Goal: Task Accomplishment & Management: Manage account settings

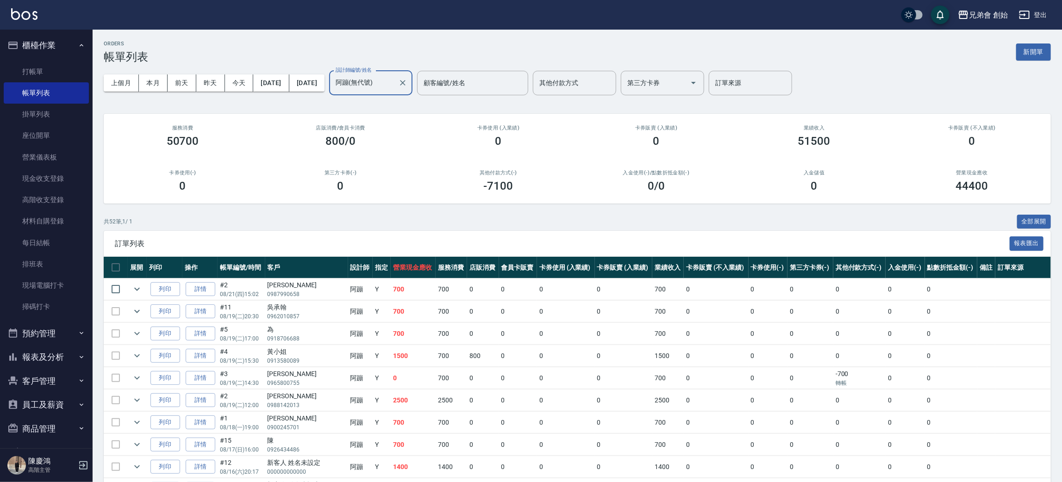
drag, startPoint x: 47, startPoint y: 327, endPoint x: 42, endPoint y: 326, distance: 4.7
click at [47, 327] on button "預約管理" at bounding box center [46, 334] width 85 height 24
click at [56, 380] on link "單日預約紀錄" at bounding box center [46, 380] width 85 height 21
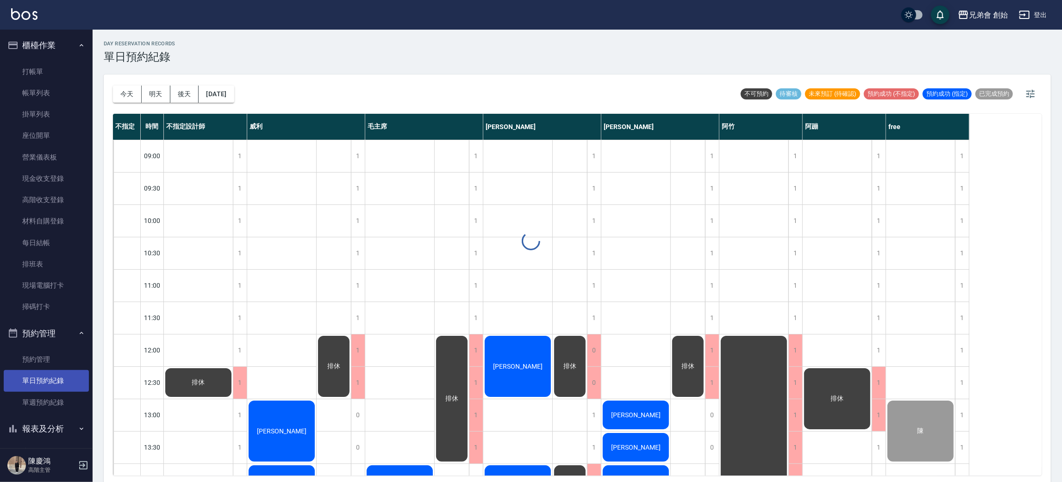
click at [56, 379] on link "單日預約紀錄" at bounding box center [46, 380] width 85 height 21
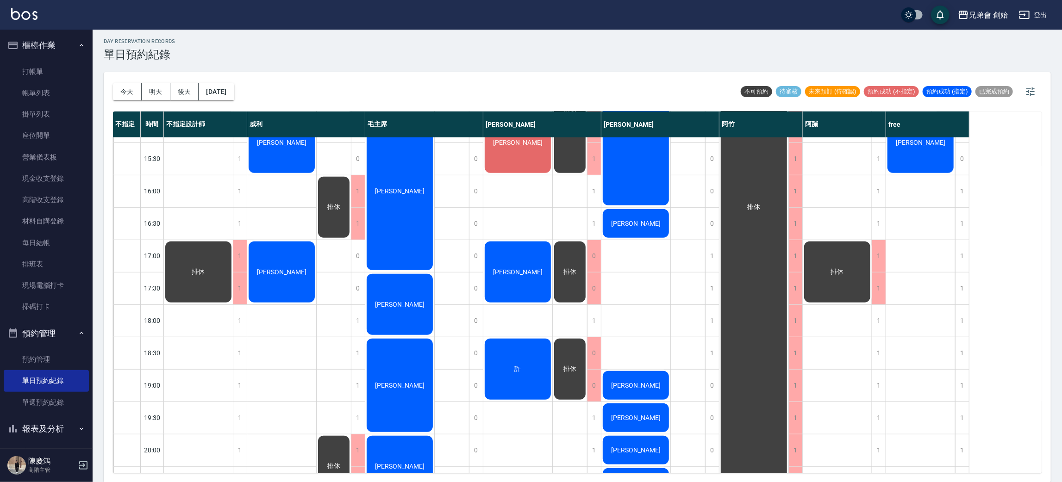
scroll to position [486, 0]
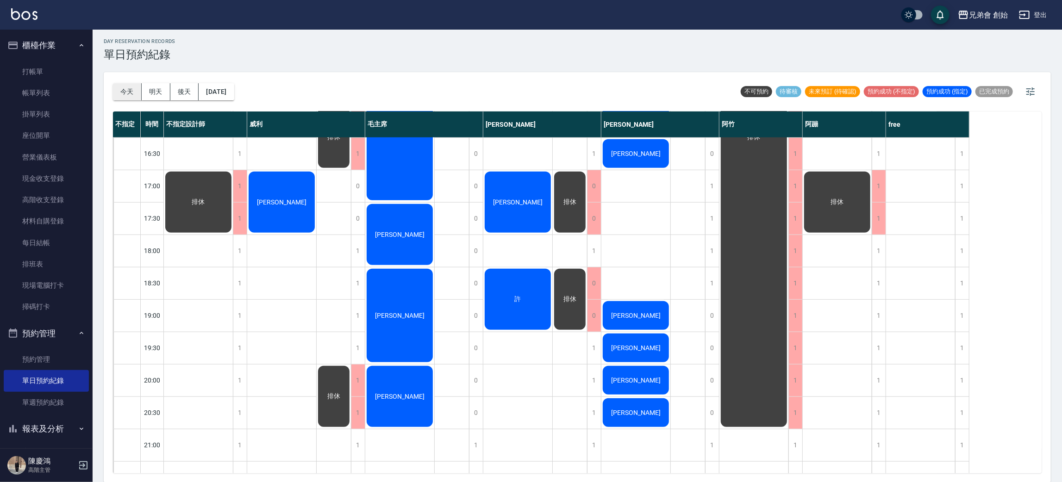
click at [129, 91] on button "今天" at bounding box center [127, 91] width 29 height 17
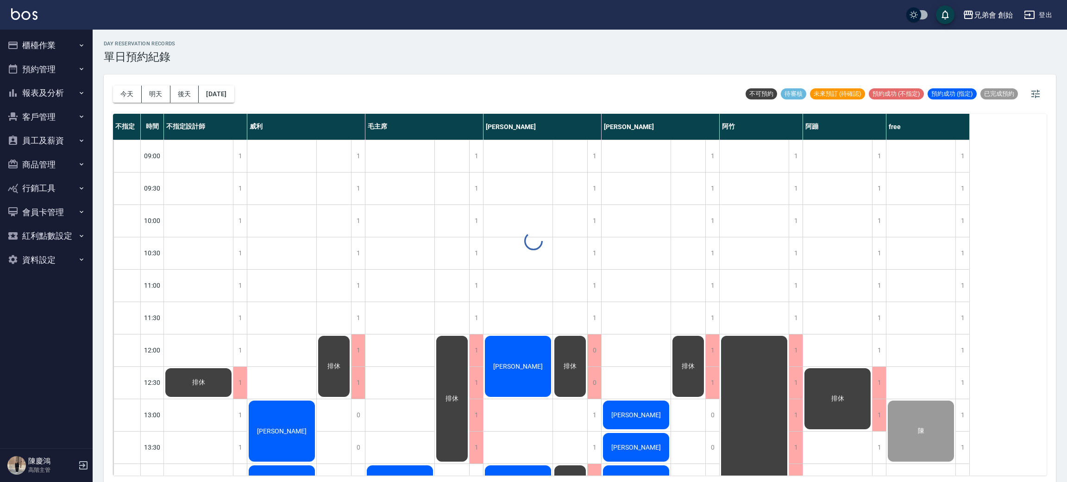
click at [123, 93] on div at bounding box center [533, 241] width 1067 height 482
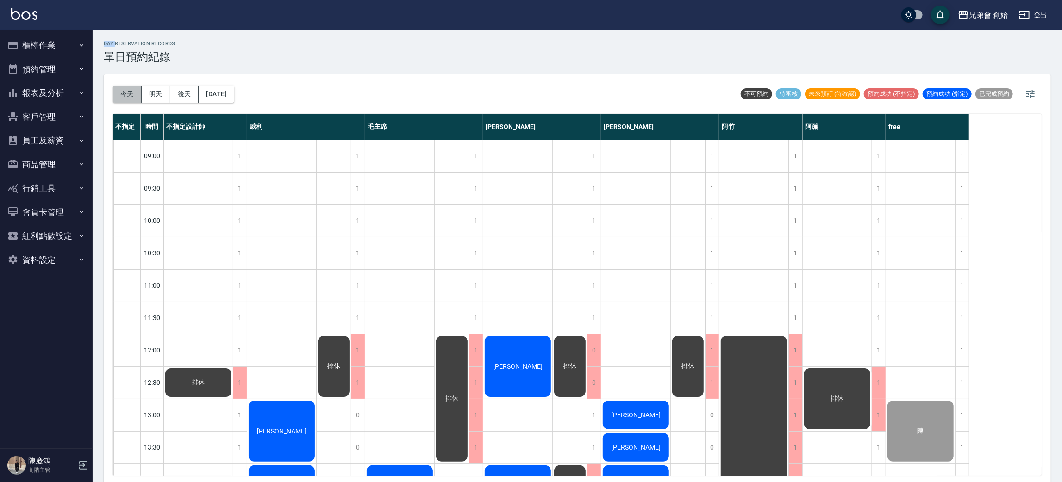
click at [123, 93] on button "今天" at bounding box center [127, 94] width 29 height 17
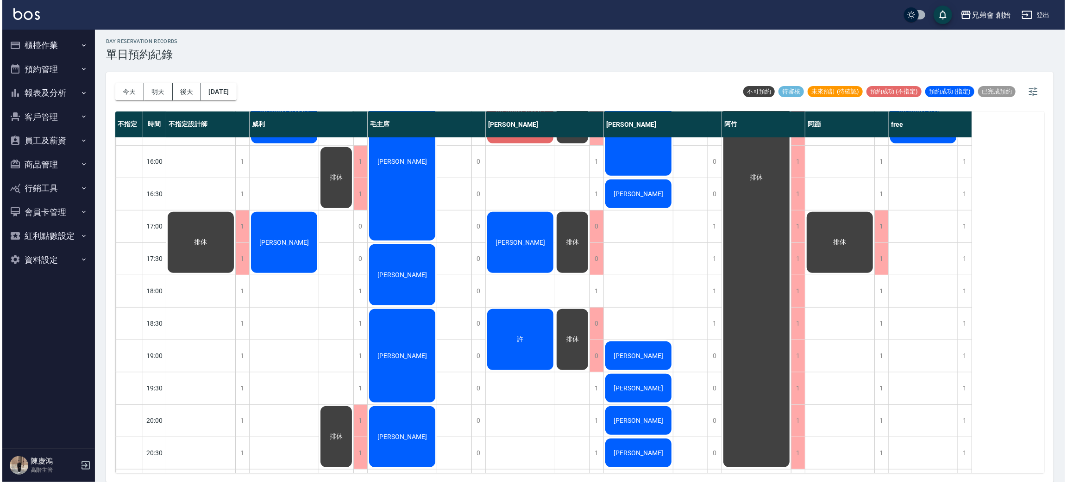
scroll to position [446, 0]
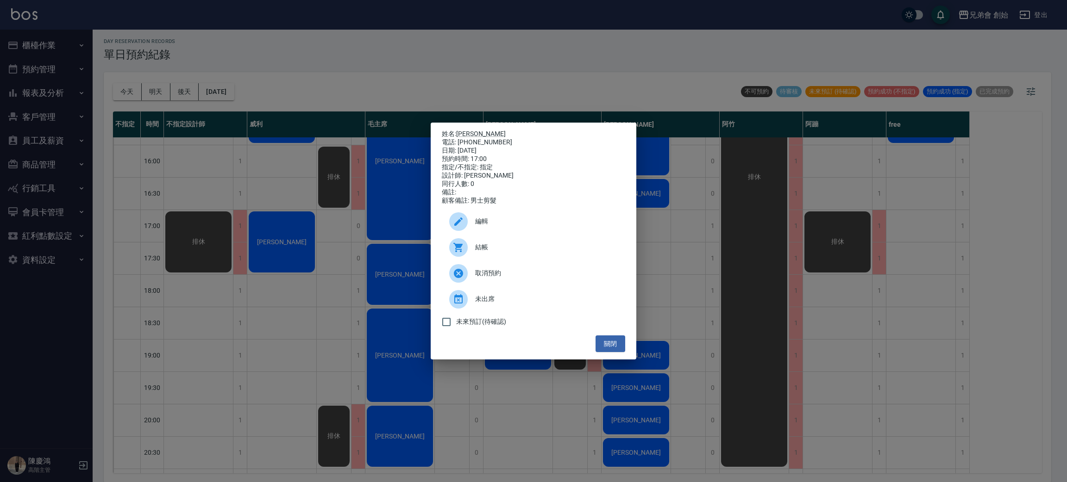
click at [513, 235] on div "編輯" at bounding box center [533, 222] width 183 height 26
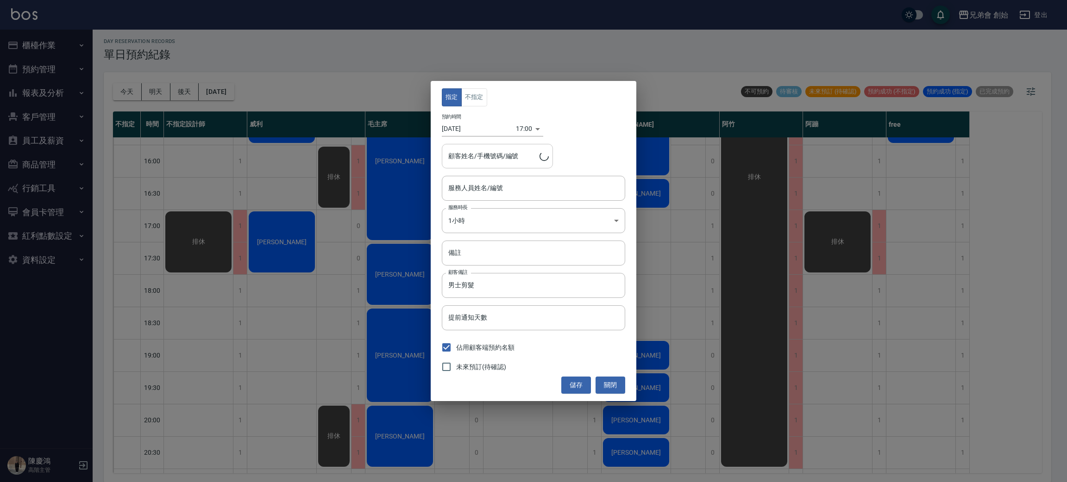
type input "謝宗憬/0975545146/"
type input "歐文(無代號)"
click at [527, 122] on body "兄弟會 創始 登出 櫃檯作業 打帳單 帳單列表 掛單列表 座位開單 營業儀表板 現金收支登錄 高階收支登錄 材料自購登錄 每日結帳 排班表 現場電腦打卡 掃碼…" at bounding box center [533, 240] width 1067 height 485
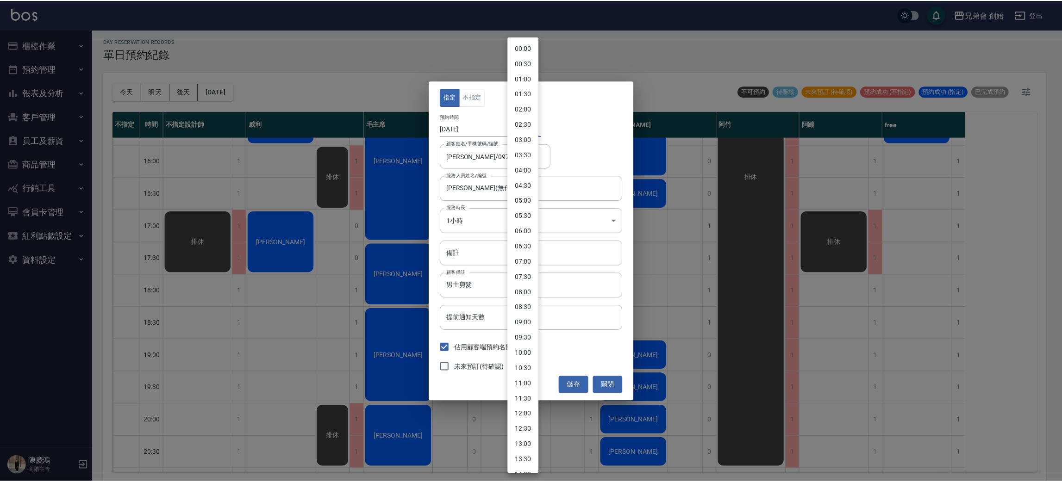
scroll to position [302, 0]
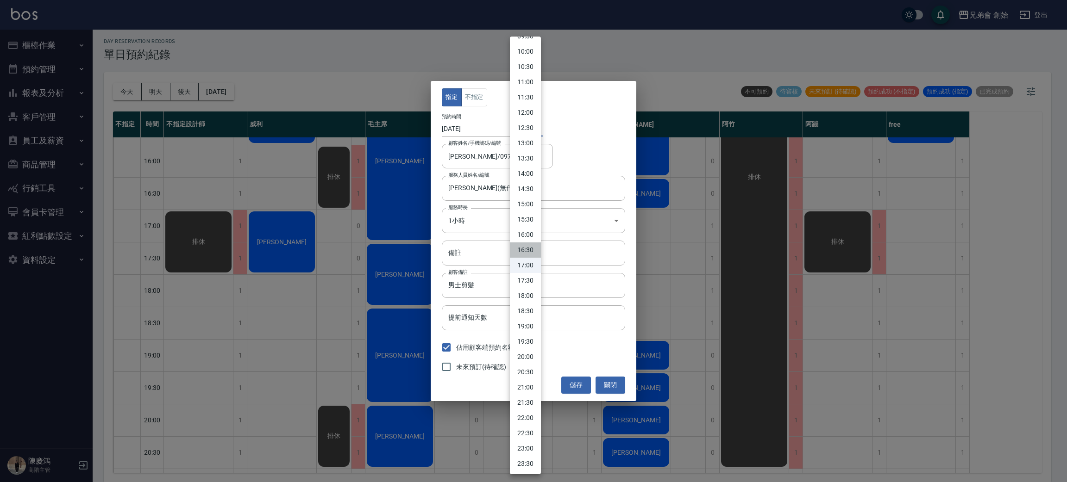
click at [526, 246] on li "16:30" at bounding box center [525, 250] width 31 height 15
type input "1755765000000"
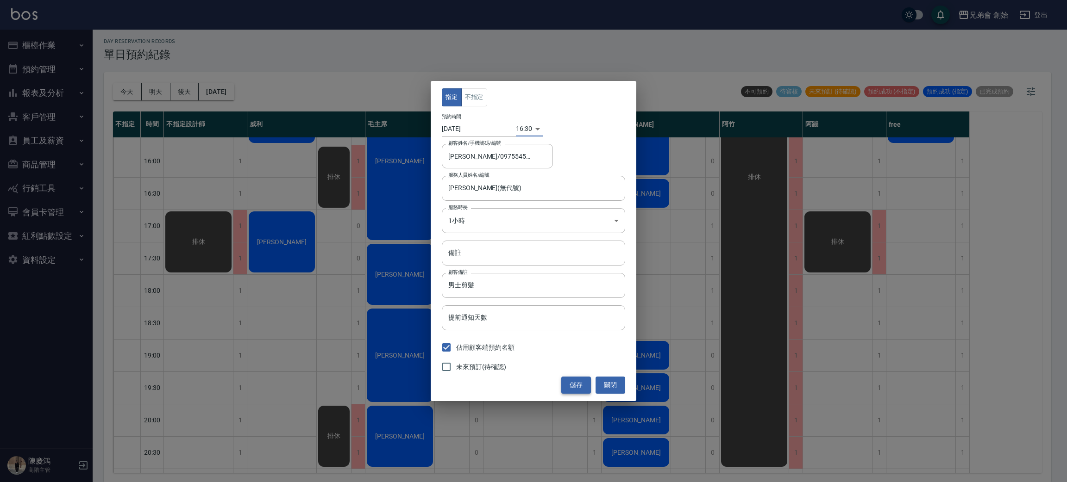
click at [577, 385] on button "儲存" at bounding box center [576, 385] width 30 height 17
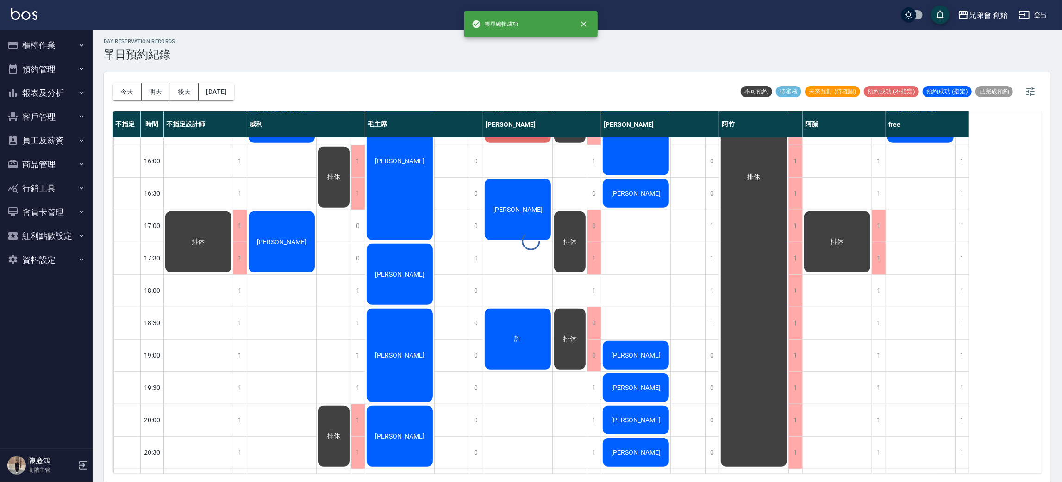
click at [526, 275] on div at bounding box center [531, 241] width 1062 height 482
click at [595, 194] on div "0" at bounding box center [594, 194] width 14 height 32
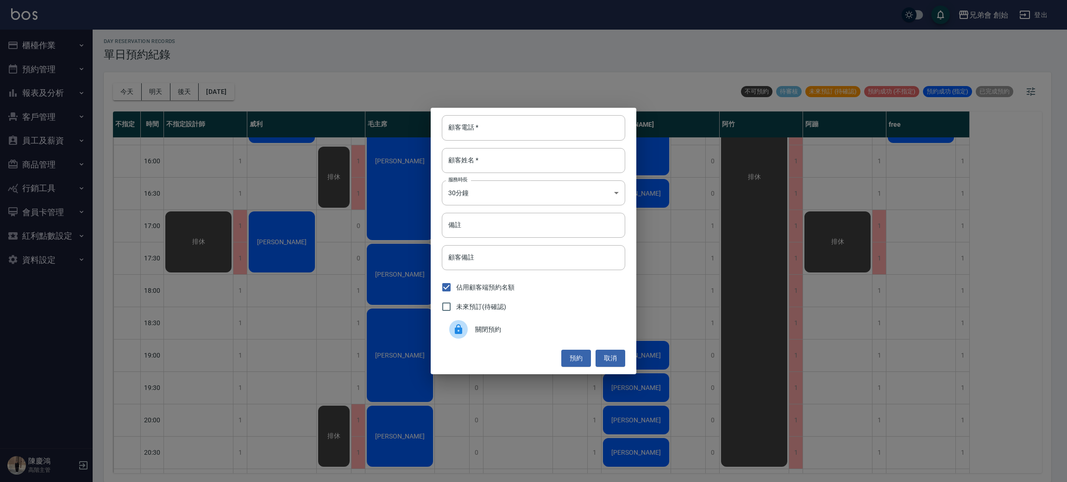
click at [500, 333] on span "關閉預約" at bounding box center [546, 330] width 143 height 10
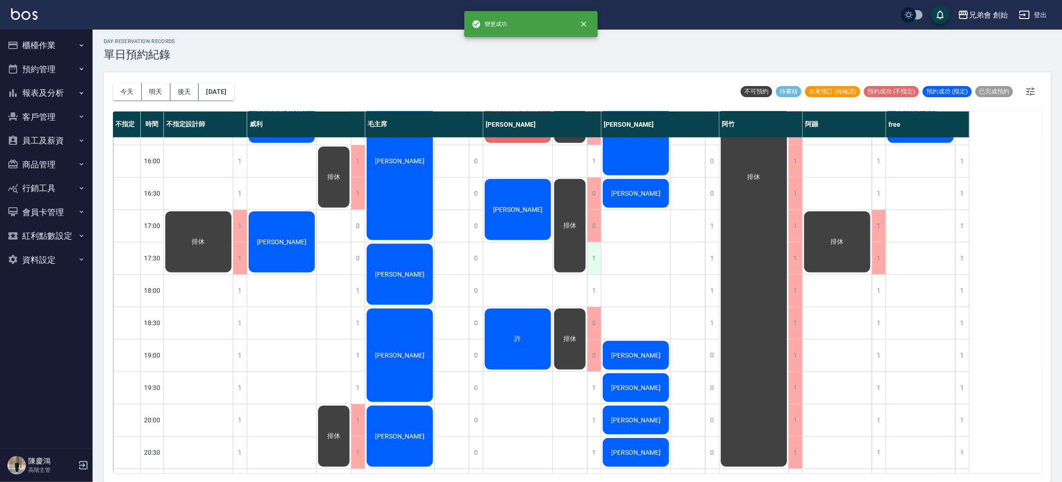
click at [593, 261] on div "1" at bounding box center [594, 259] width 14 height 32
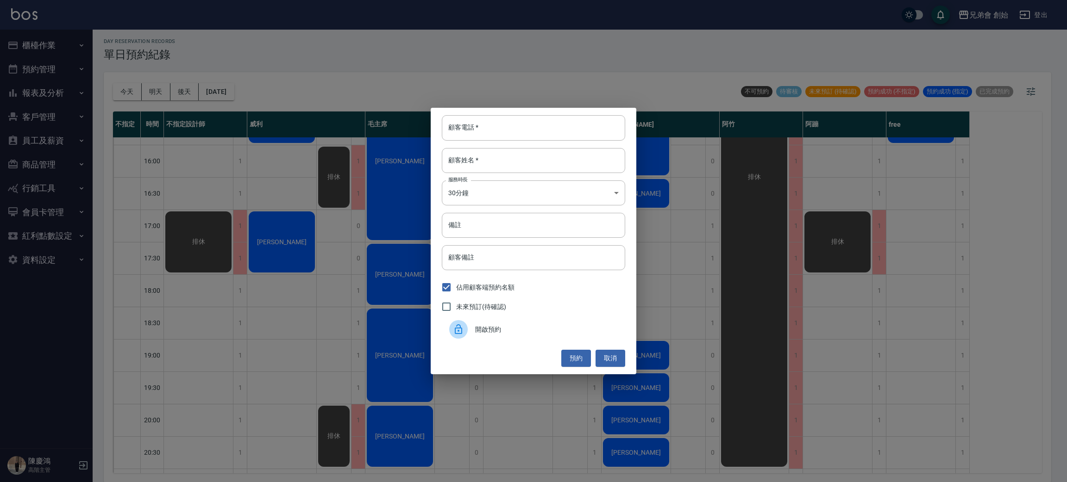
click at [484, 329] on span "開啟預約" at bounding box center [546, 330] width 143 height 10
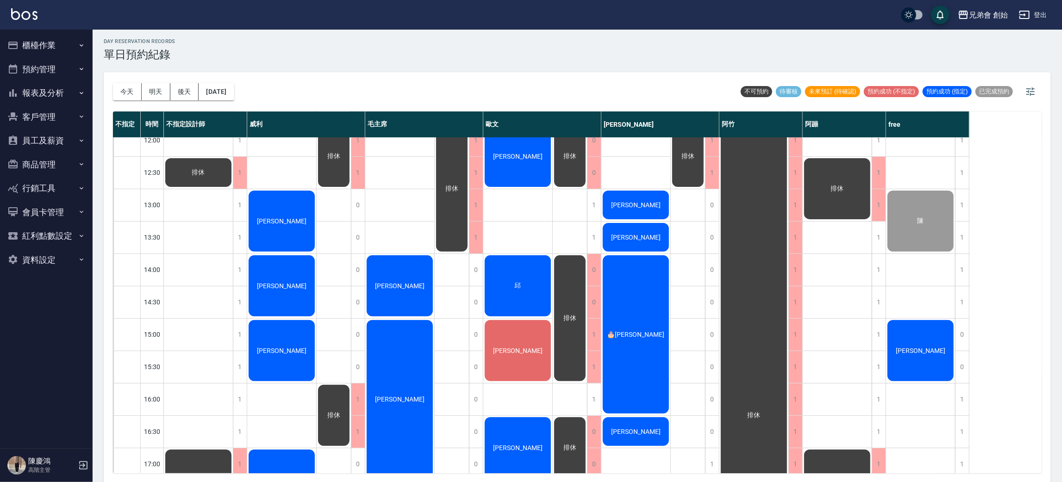
scroll to position [347, 0]
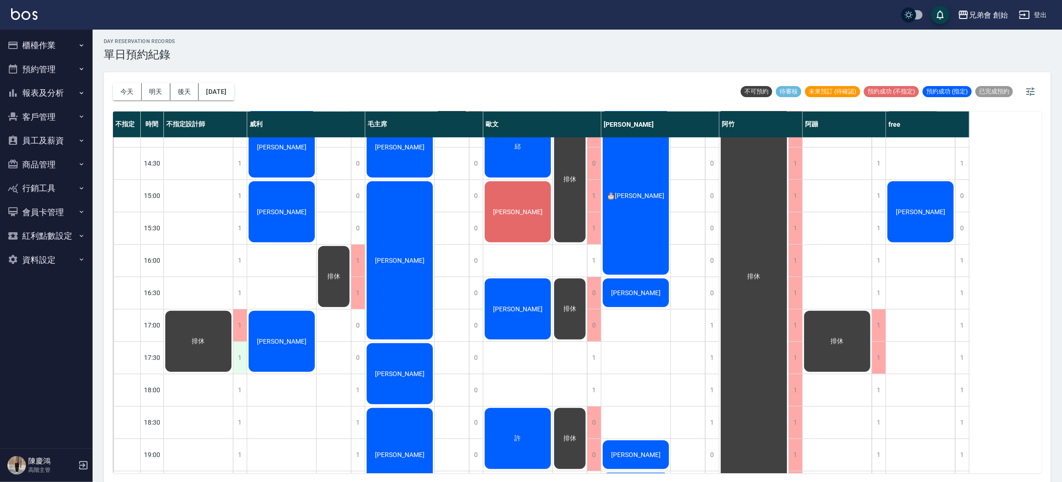
click at [242, 357] on div "1" at bounding box center [240, 358] width 14 height 32
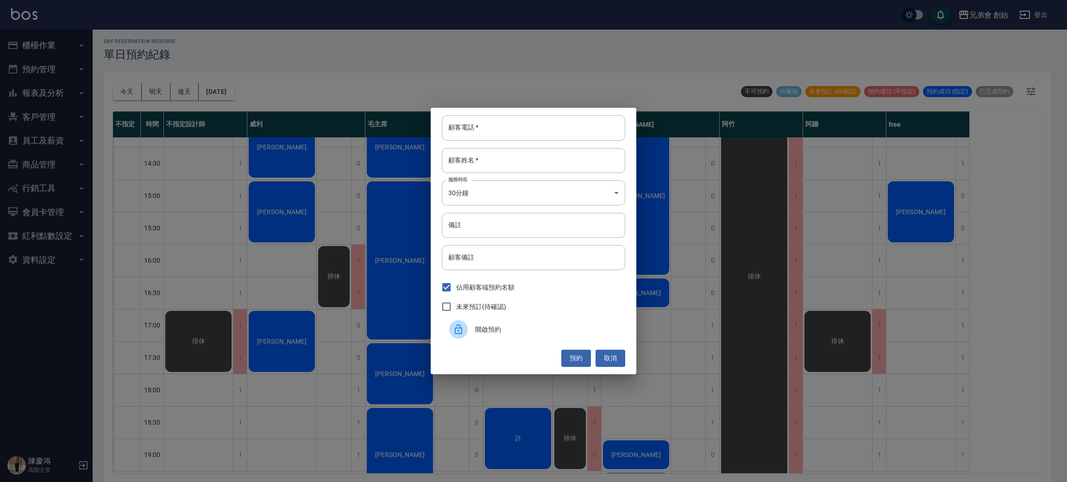
click at [490, 337] on div "開啟預約" at bounding box center [533, 330] width 183 height 26
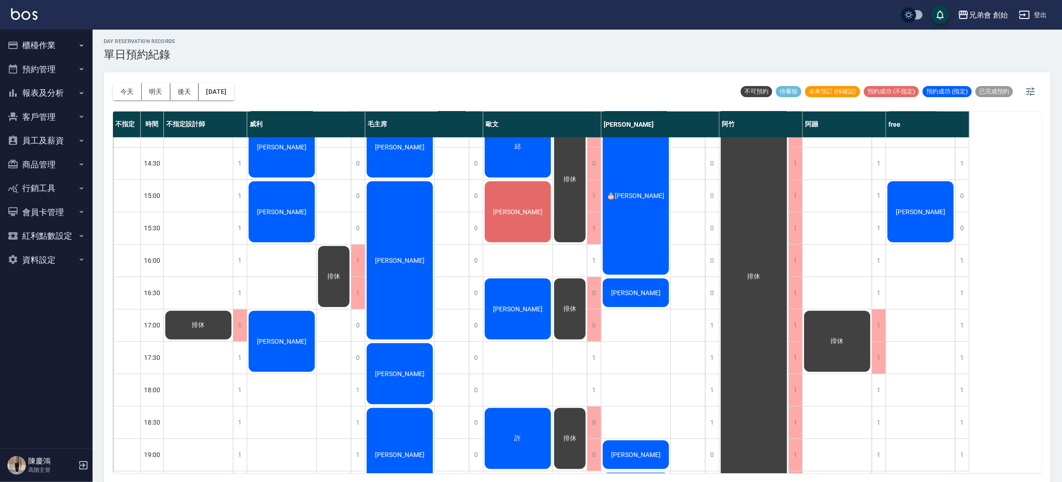
click at [207, 38] on span "[PERSON_NAME]" at bounding box center [198, 34] width 17 height 8
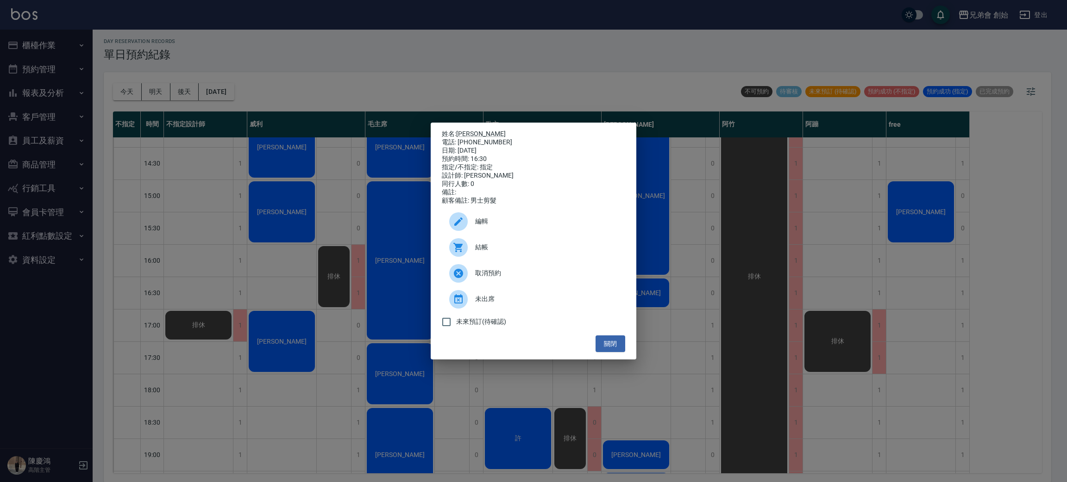
click at [217, 296] on div "姓名: [PERSON_NAME] 電話: [PHONE_NUMBER] 日期: [DATE] 預約時間: 16:30 指定/不指定: 指定 設計師: [PE…" at bounding box center [533, 241] width 1067 height 482
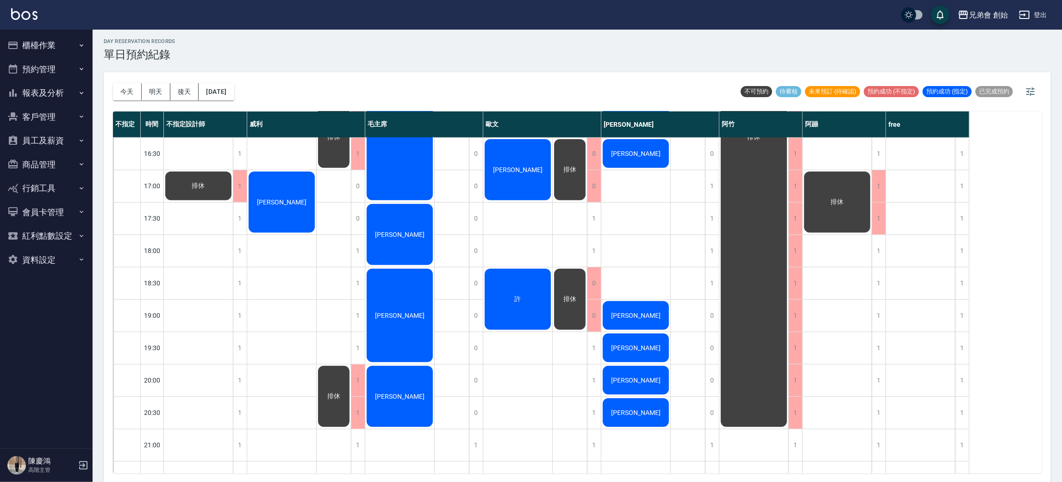
scroll to position [278, 0]
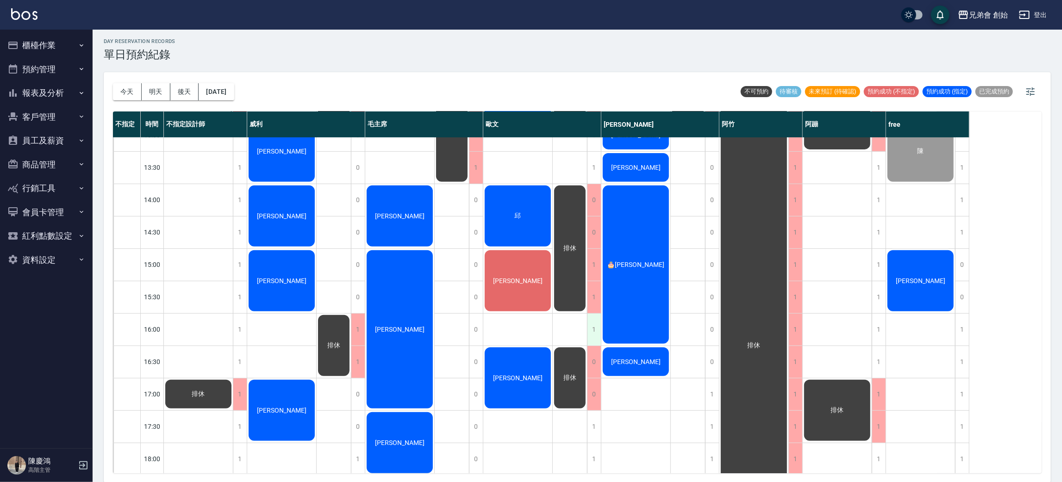
click at [595, 327] on div "1" at bounding box center [594, 330] width 14 height 32
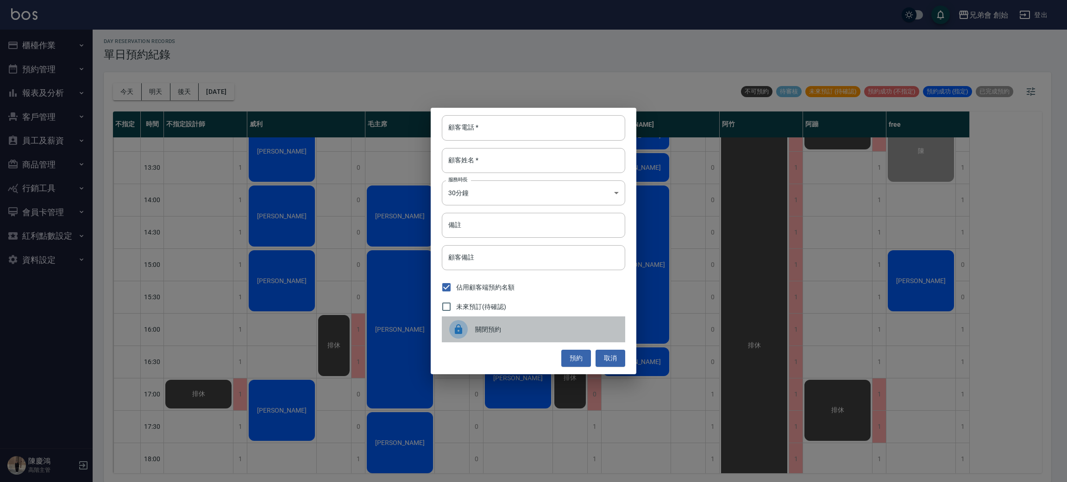
click at [495, 338] on div "關閉預約" at bounding box center [533, 330] width 183 height 26
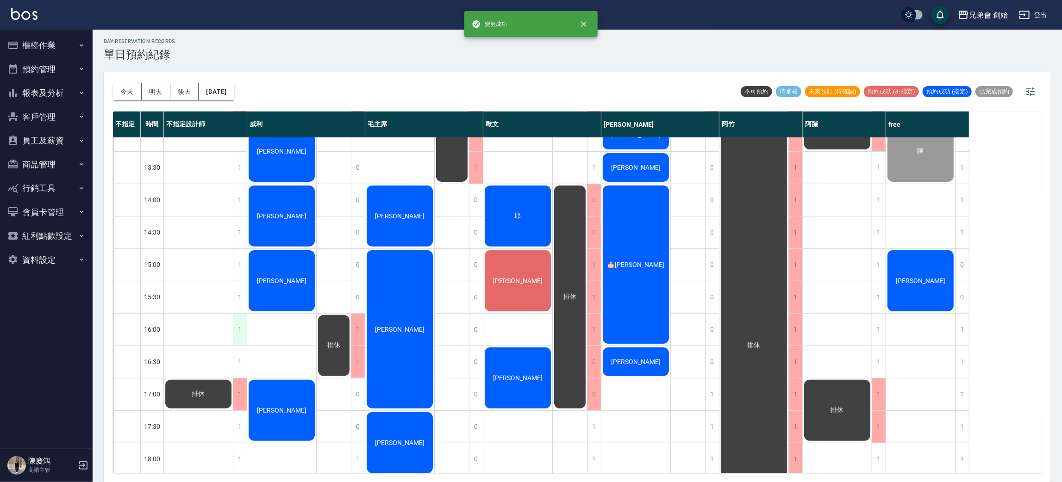
click at [237, 330] on div "1" at bounding box center [240, 330] width 14 height 32
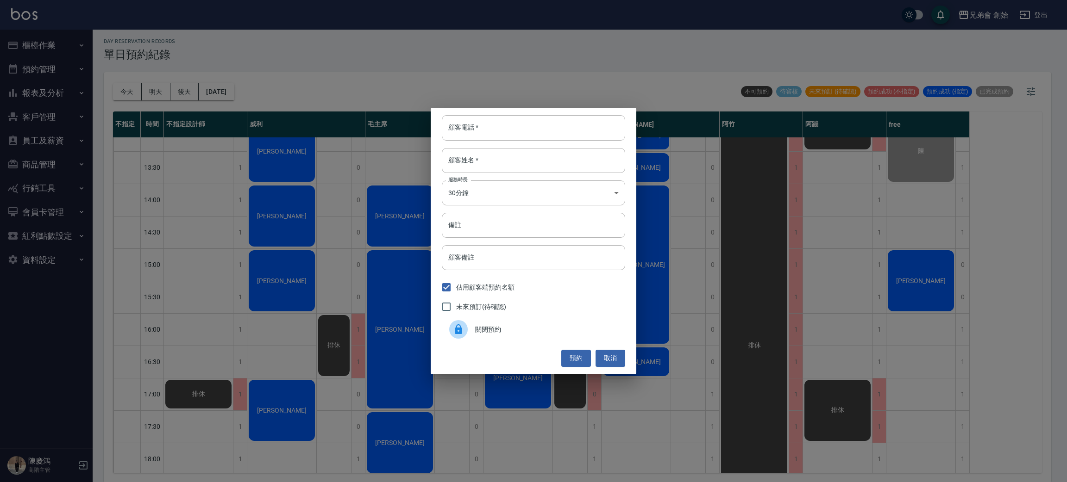
click at [498, 332] on span "關閉預約" at bounding box center [546, 330] width 143 height 10
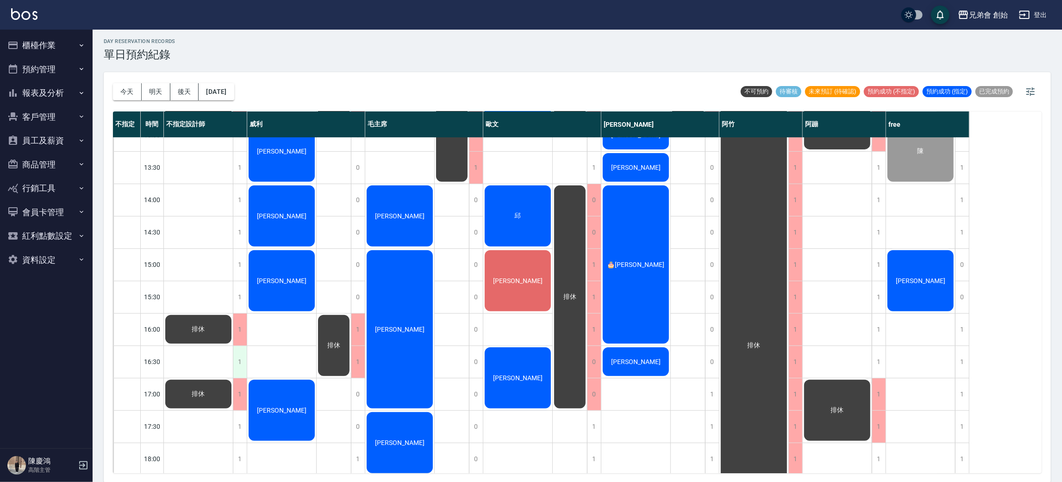
click at [242, 360] on div "1" at bounding box center [240, 362] width 14 height 32
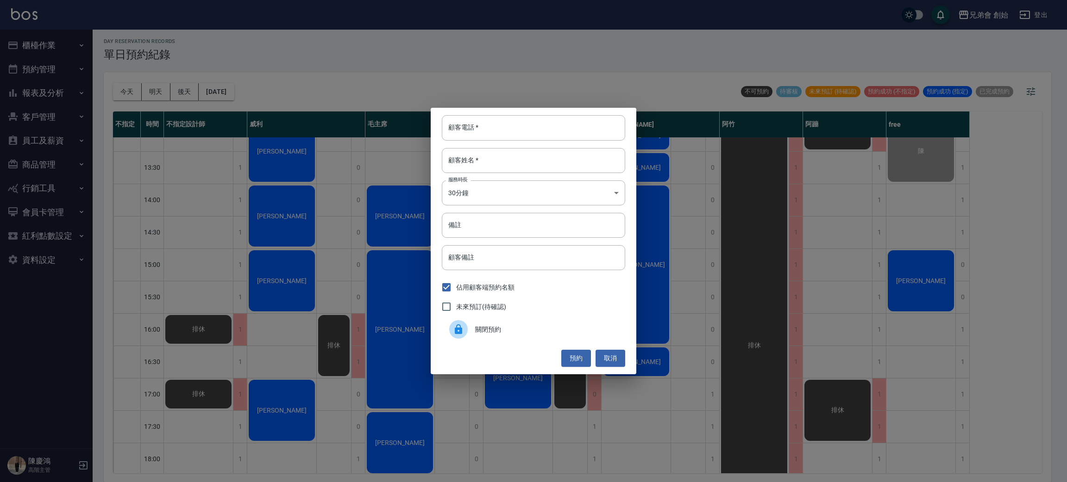
click at [491, 330] on span "關閉預約" at bounding box center [546, 330] width 143 height 10
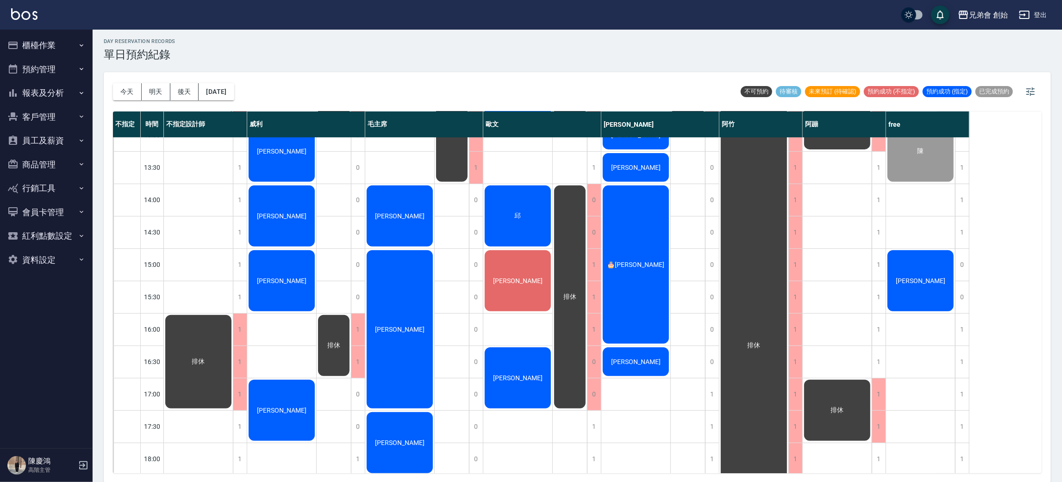
click at [233, 119] on div "謝宗憬" at bounding box center [198, 102] width 69 height 31
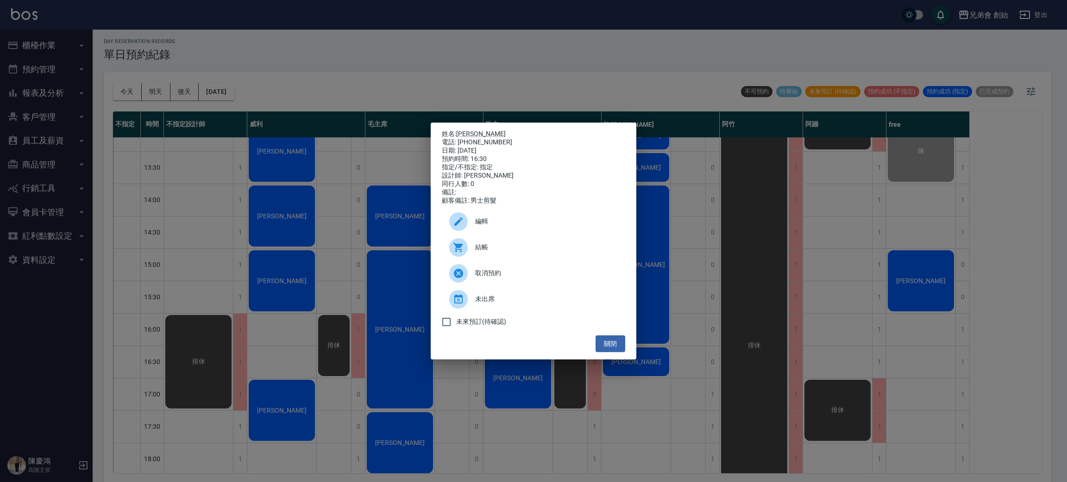
click at [263, 271] on div "姓名: 謝宗憬 電話: 0975545146 日期: 2025/08/21 預約時間: 16:30 指定/不指定: 指定 設計師: 歐文 同行人數: 0 備註…" at bounding box center [533, 241] width 1067 height 482
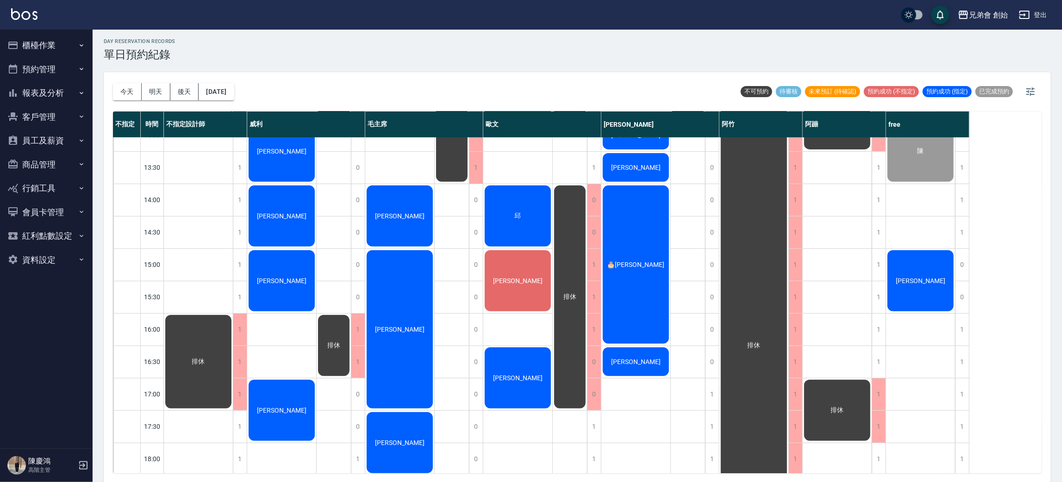
click at [233, 119] on div "[PERSON_NAME]" at bounding box center [198, 102] width 69 height 31
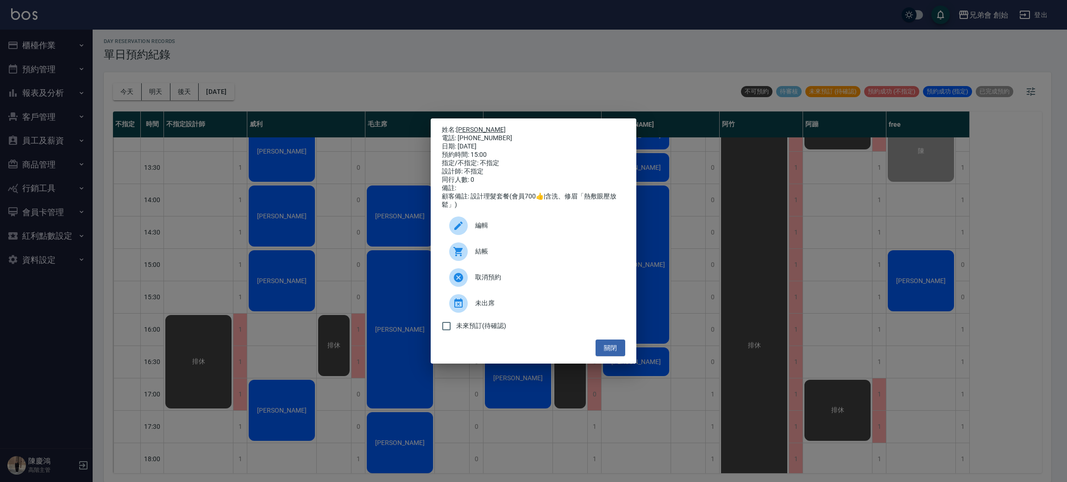
click at [476, 126] on link "[PERSON_NAME]" at bounding box center [481, 129] width 50 height 7
click at [487, 255] on span "結帳" at bounding box center [546, 252] width 143 height 10
click at [349, 47] on div "姓名: 陳皓暐 電話: 0903287710 日期: 2025/08/21 預約時間: 15:00 指定/不指定: 不指定 設計師: 不指定 同行人數: 0 …" at bounding box center [533, 241] width 1067 height 482
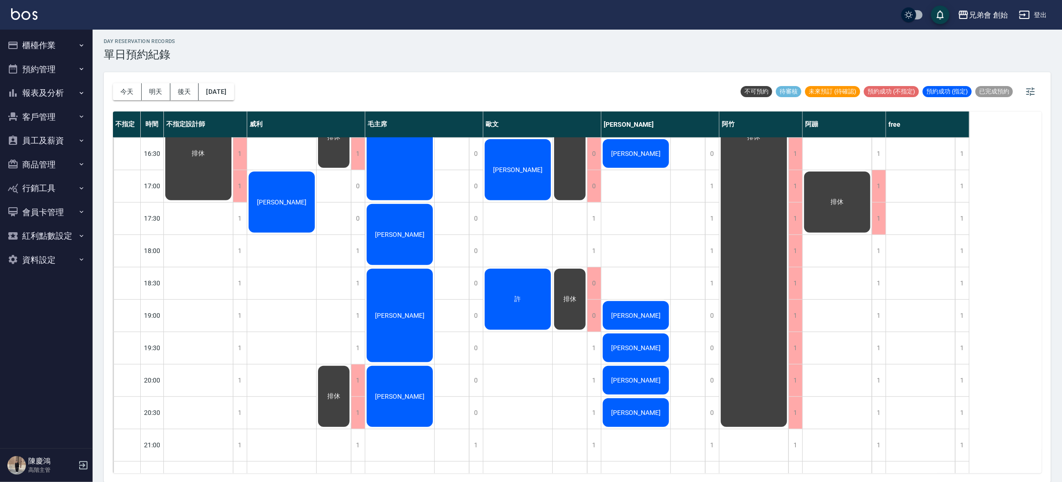
scroll to position [556, 0]
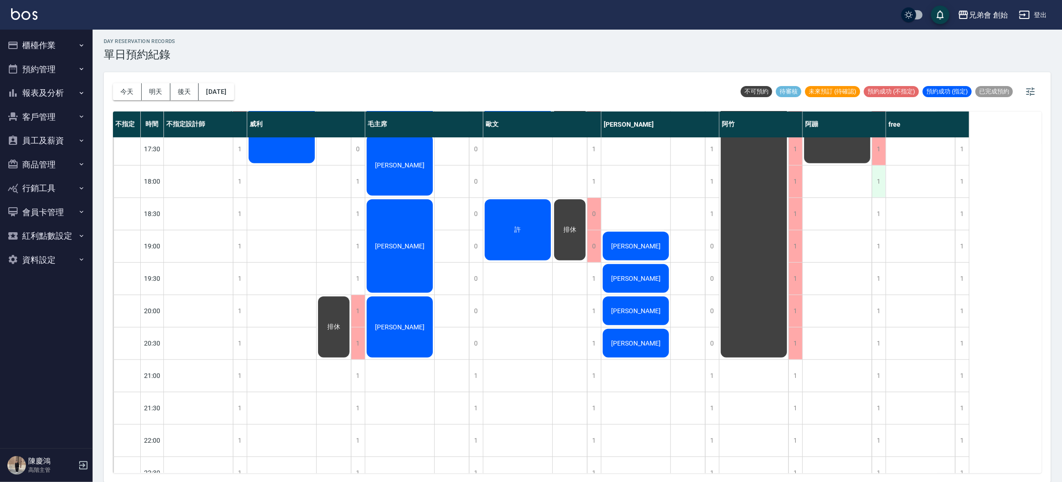
click at [881, 186] on div "1" at bounding box center [879, 182] width 14 height 32
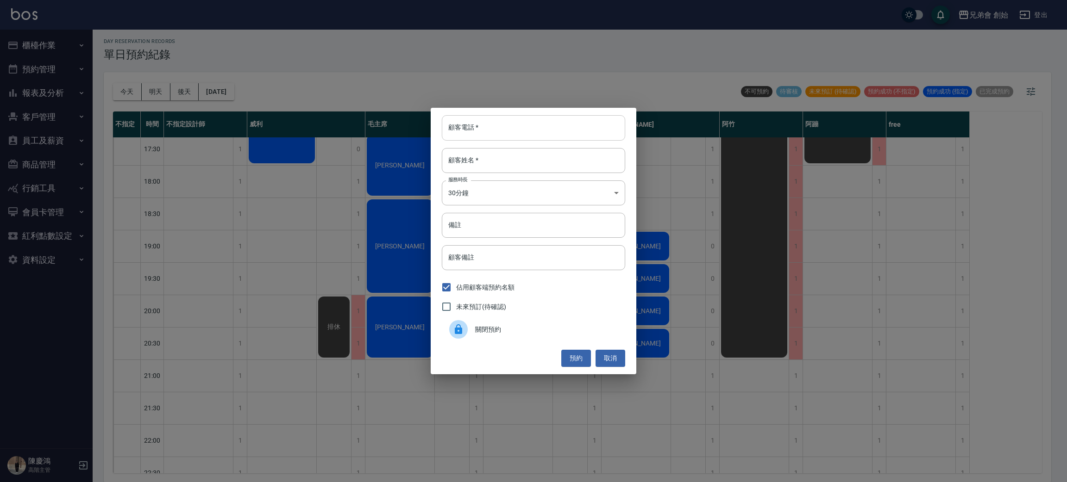
click at [546, 127] on input "顧客電話   *" at bounding box center [533, 127] width 183 height 25
type input "0933004124"
click at [530, 160] on input "顧客姓名   *" at bounding box center [533, 160] width 183 height 25
type input "5"
type input "周"
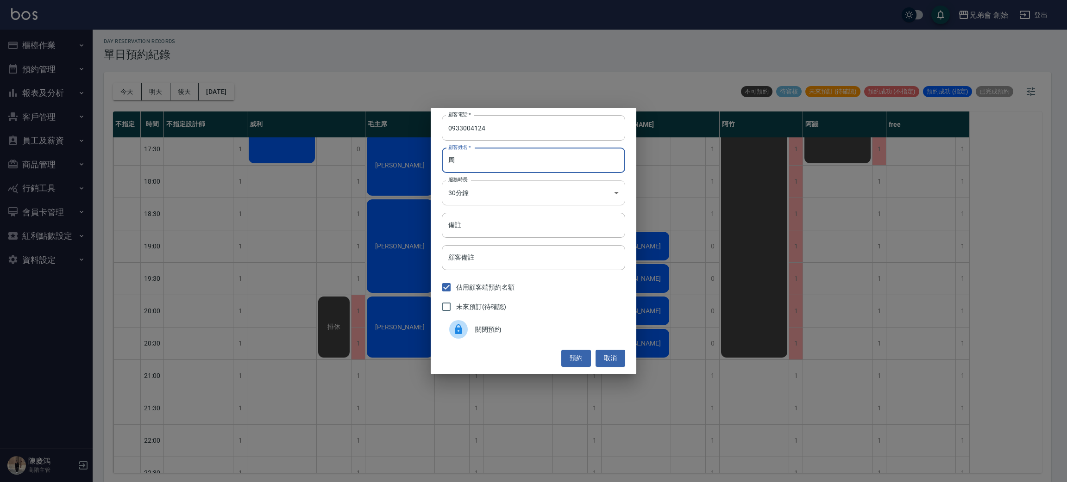
click at [569, 200] on body "兄弟會 創始 登出 櫃檯作業 打帳單 帳單列表 掛單列表 座位開單 營業儀表板 現金收支登錄 高階收支登錄 材料自購登錄 每日結帳 排班表 現場電腦打卡 掃碼…" at bounding box center [533, 240] width 1067 height 485
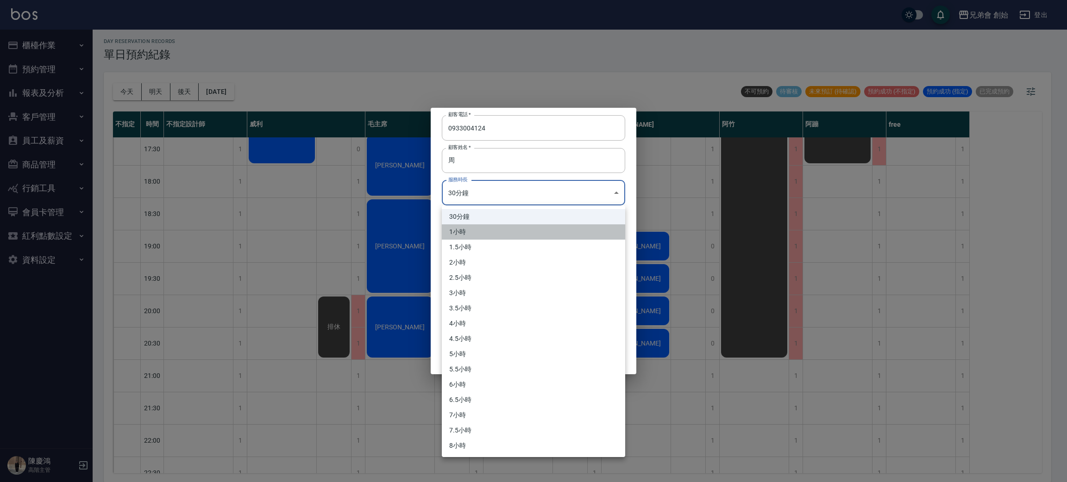
click at [539, 225] on li "1小時" at bounding box center [533, 232] width 183 height 15
type input "2"
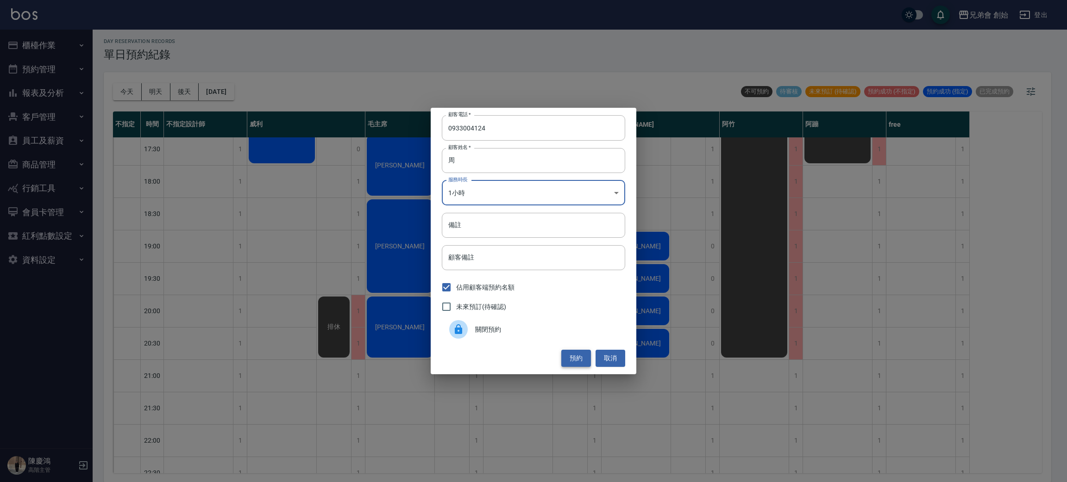
click at [577, 356] on button "預約" at bounding box center [576, 358] width 30 height 17
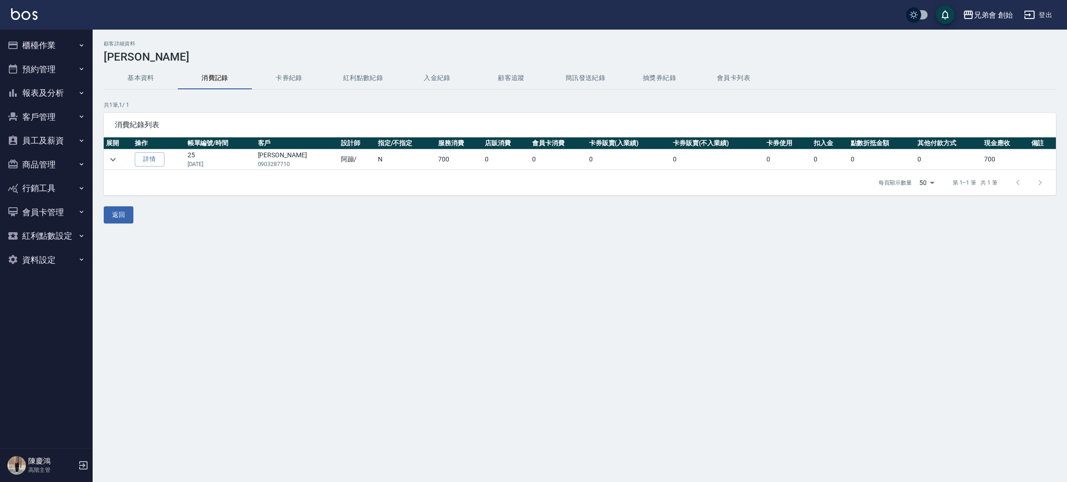
click at [137, 78] on button "基本資料" at bounding box center [141, 78] width 74 height 22
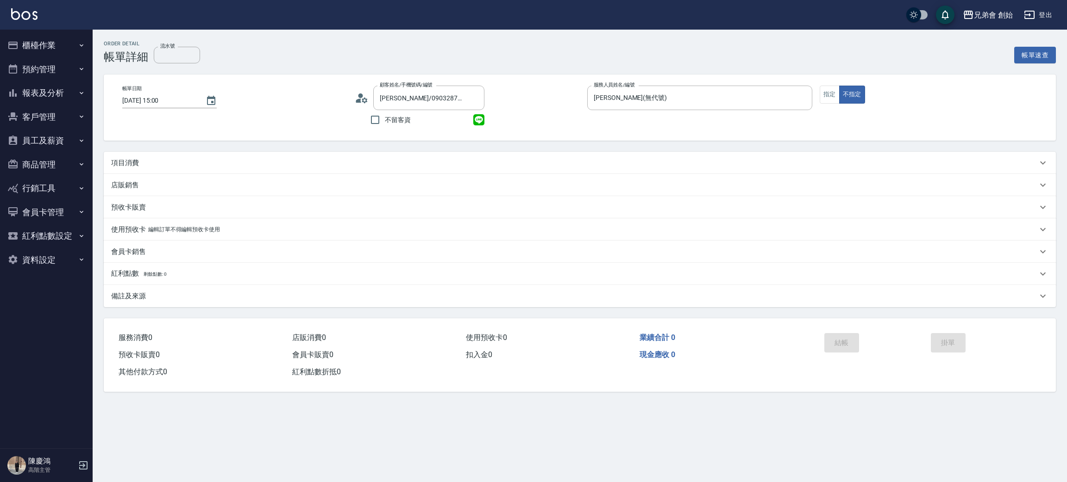
click at [362, 99] on icon at bounding box center [362, 98] width 14 height 14
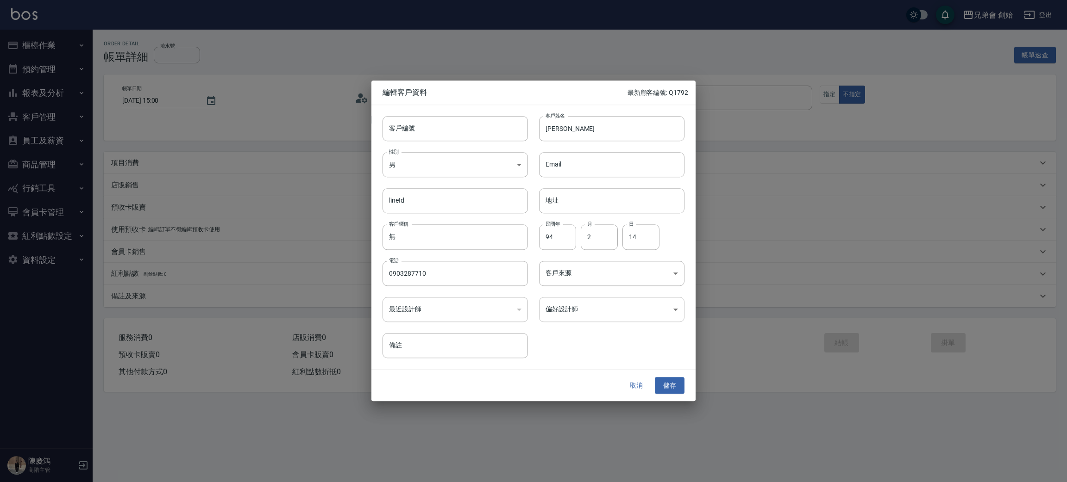
click at [637, 305] on body "兄弟會 創始 登出 櫃檯作業 打帳單 帳單列表 掛單列表 座位開單 營業儀表板 現金收支登錄 高階收支登錄 材料自購登錄 每日結帳 排班表 現場電腦打卡 掃碼…" at bounding box center [533, 241] width 1067 height 482
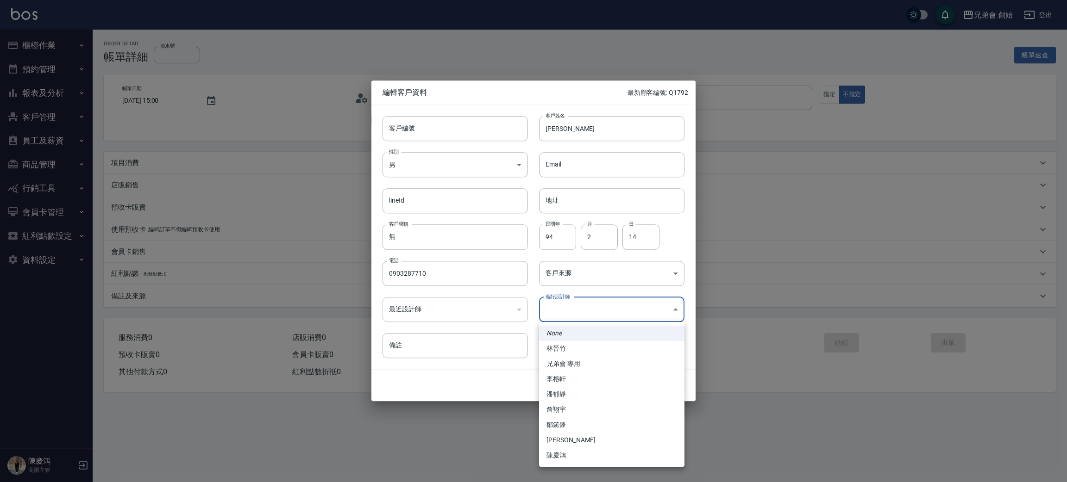
click at [596, 377] on li "李榕軒" at bounding box center [611, 379] width 145 height 15
type input "1456ae5b-d9bb-440a-9f01-028db65cd7e3"
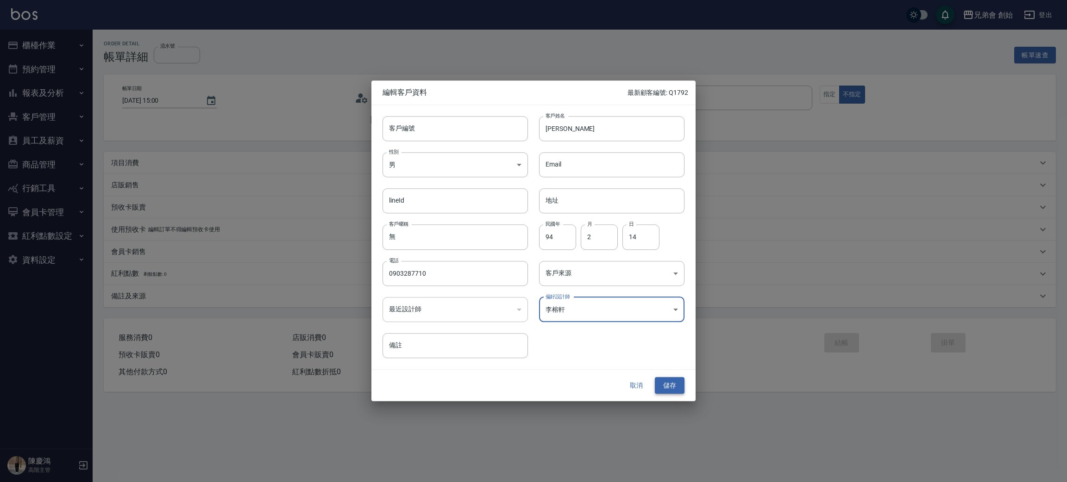
click at [679, 391] on button "儲存" at bounding box center [670, 385] width 30 height 17
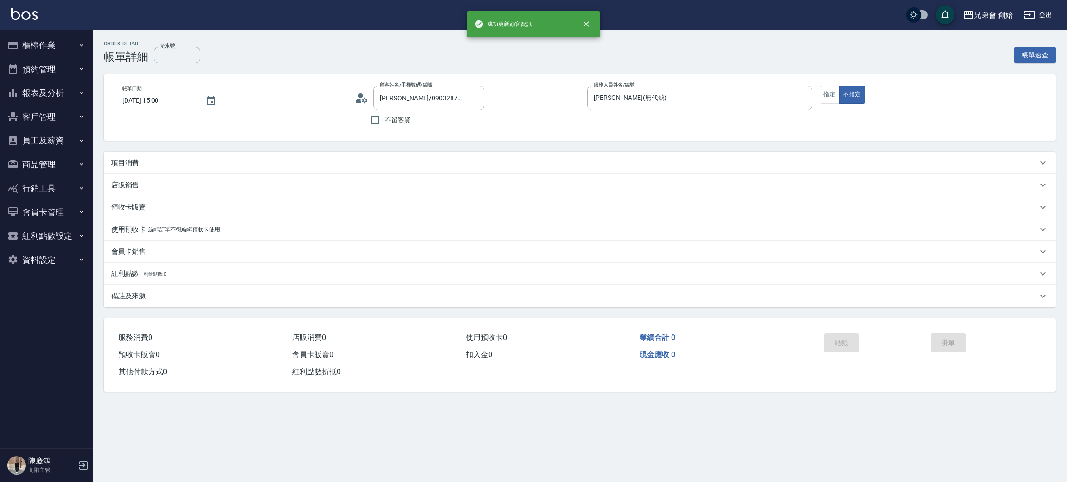
type input "[PERSON_NAME]/0903287710/"
click at [165, 156] on div "項目消費" at bounding box center [580, 163] width 952 height 22
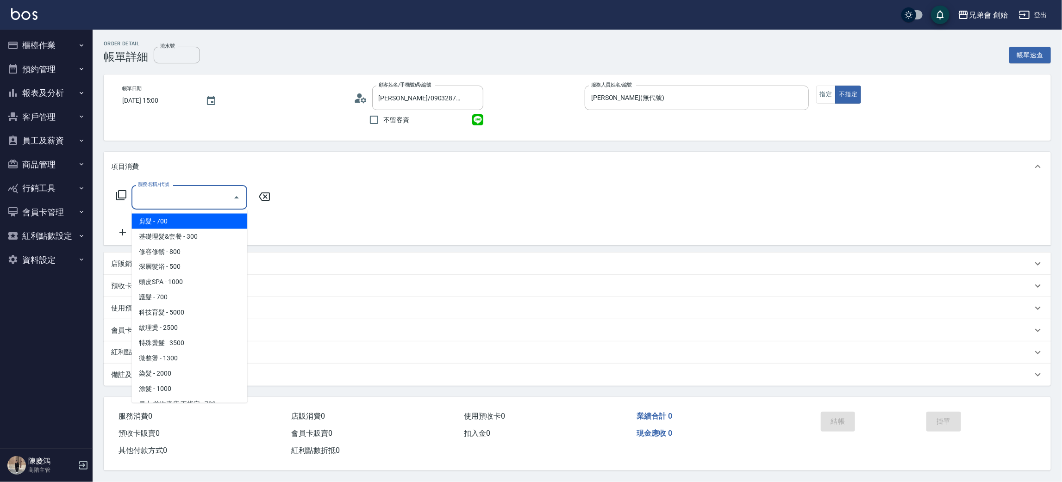
click at [175, 200] on input "服務名稱/代號" at bounding box center [183, 197] width 94 height 16
drag, startPoint x: 193, startPoint y: 224, endPoint x: 243, endPoint y: 224, distance: 50.0
click at [193, 224] on span "剪髮 - 700" at bounding box center [189, 221] width 116 height 15
type input "剪髮(A01)"
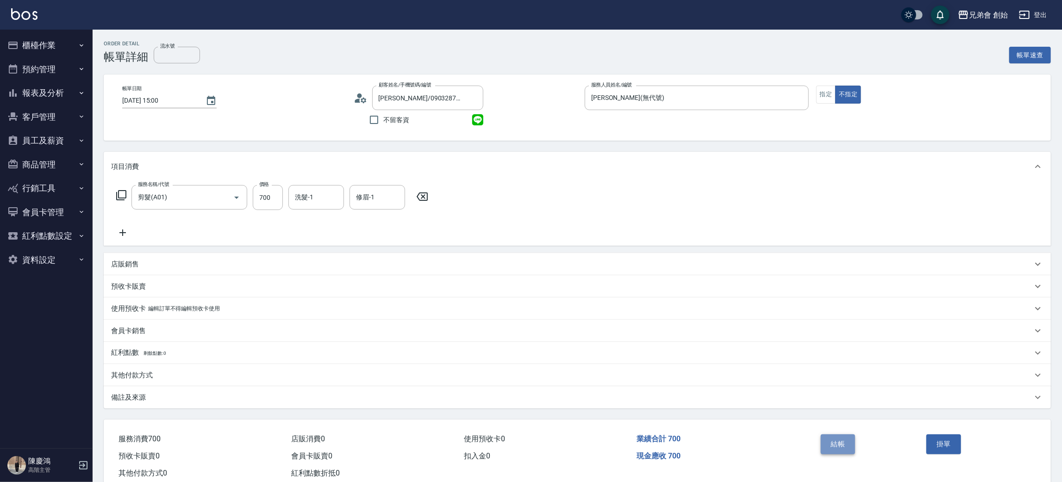
click at [839, 450] on button "結帳" at bounding box center [838, 444] width 35 height 19
